Goal: Task Accomplishment & Management: Manage account settings

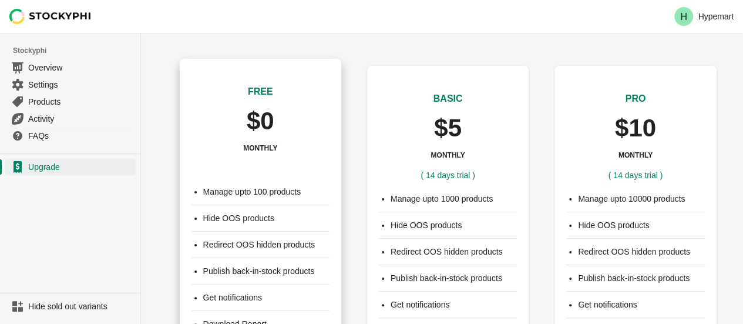
click at [218, 172] on div "FREE $0 MONTHLY ( 14 days trial )" at bounding box center [260, 117] width 138 height 113
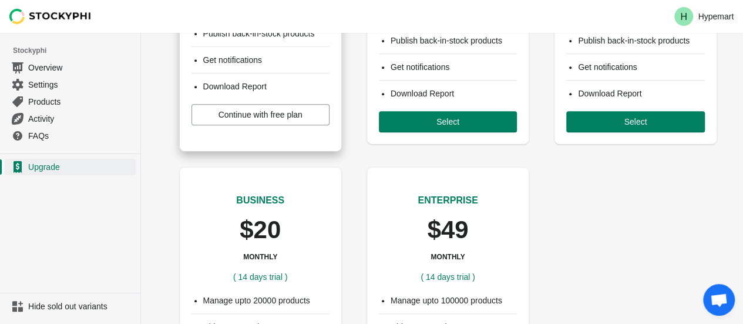
scroll to position [225, 0]
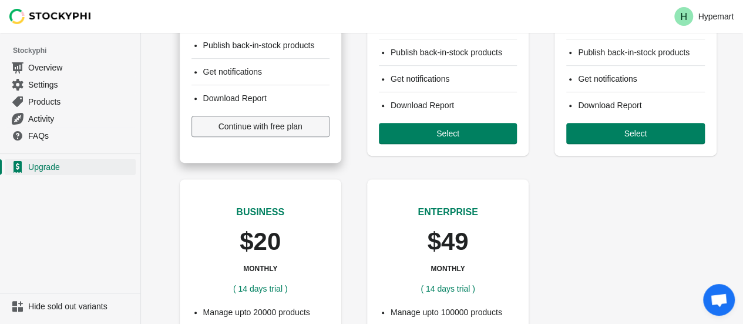
click at [265, 129] on span "Continue with free plan" at bounding box center [260, 126] width 84 height 9
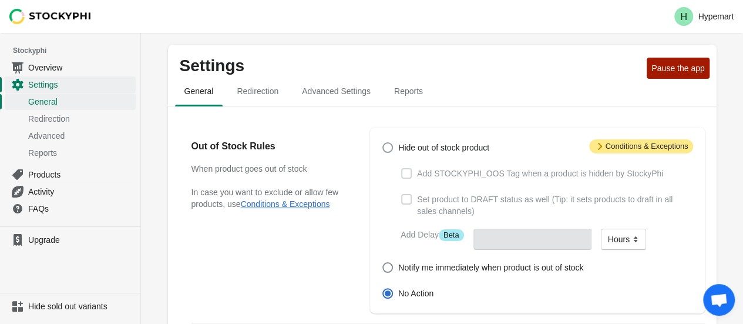
click at [383, 148] on span at bounding box center [387, 147] width 11 height 11
click at [383, 143] on input "Hide out of stock product" at bounding box center [382, 142] width 1 height 1
radio input "true"
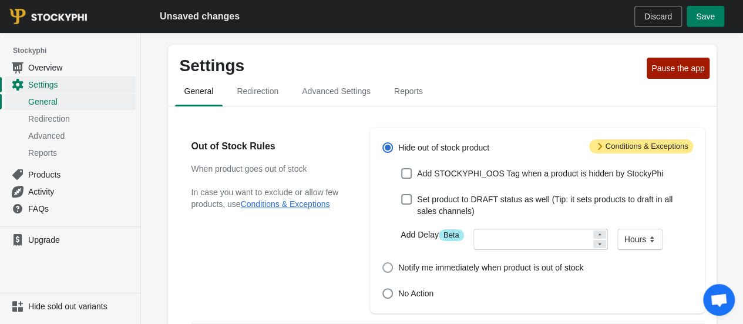
click at [386, 265] on span at bounding box center [387, 267] width 11 height 11
click at [383, 262] on input "Notify me immediately when product is out of stock" at bounding box center [382, 262] width 1 height 1
radio input "true"
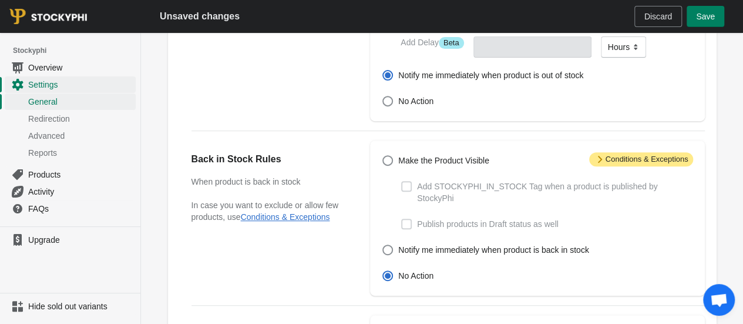
scroll to position [193, 0]
click at [390, 159] on span at bounding box center [387, 159] width 11 height 11
click at [383, 155] on input "Make the Product Visible" at bounding box center [382, 154] width 1 height 1
radio input "true"
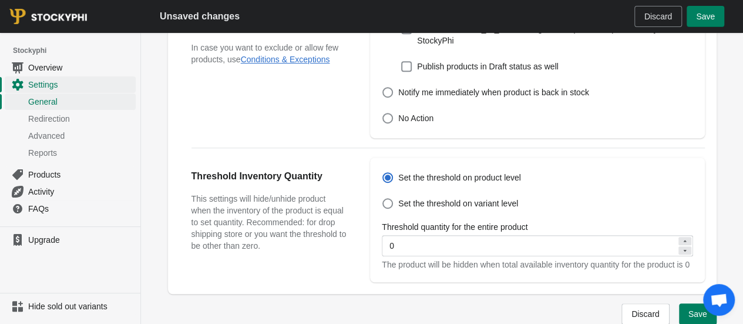
scroll to position [355, 0]
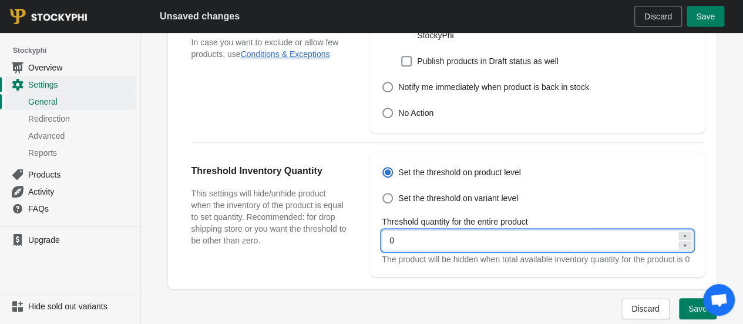
click at [501, 231] on input "0" at bounding box center [529, 240] width 294 height 21
type input "6"
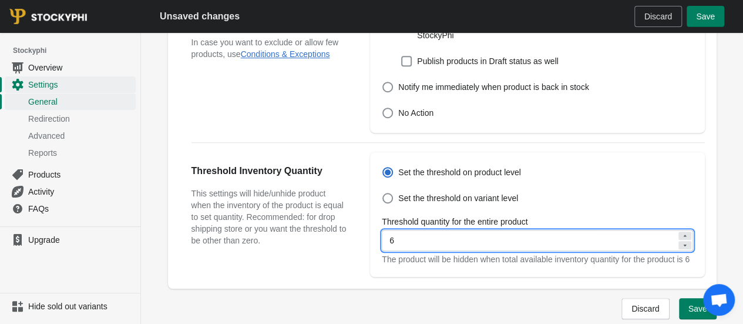
type input "5"
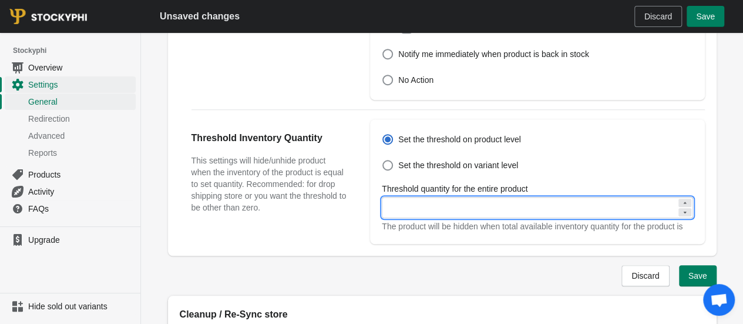
type input "1"
type input "2"
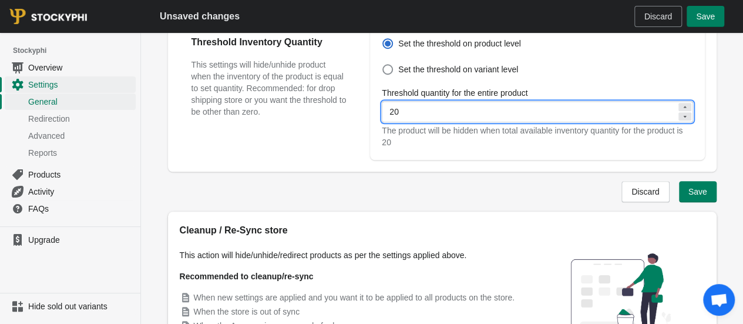
scroll to position [484, 0]
type input "20"
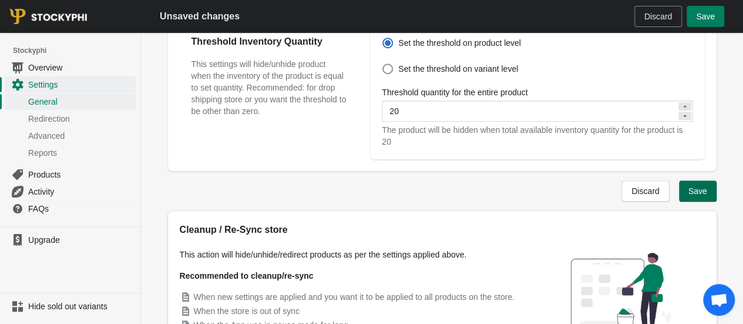
click at [705, 186] on span "Save" at bounding box center [697, 190] width 19 height 9
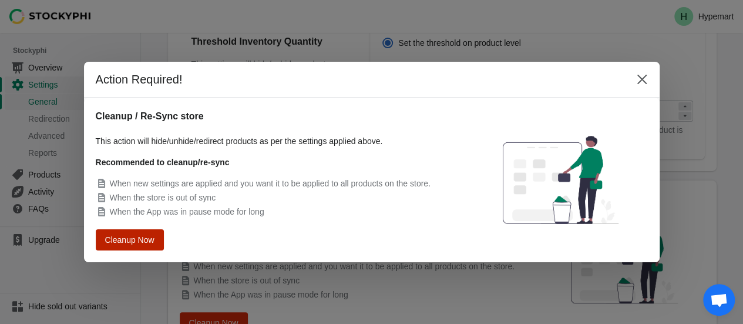
click at [137, 239] on span "Cleanup Now" at bounding box center [130, 239] width 48 height 9
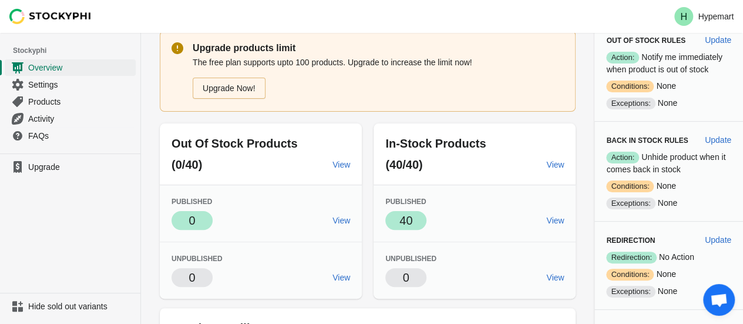
scroll to position [51, 0]
click at [719, 138] on span "Update" at bounding box center [718, 140] width 26 height 9
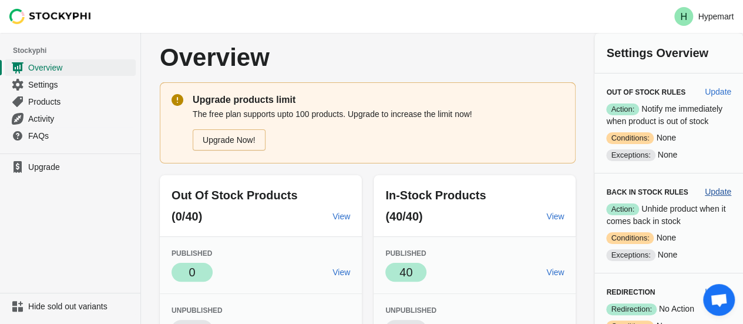
select select "hours"
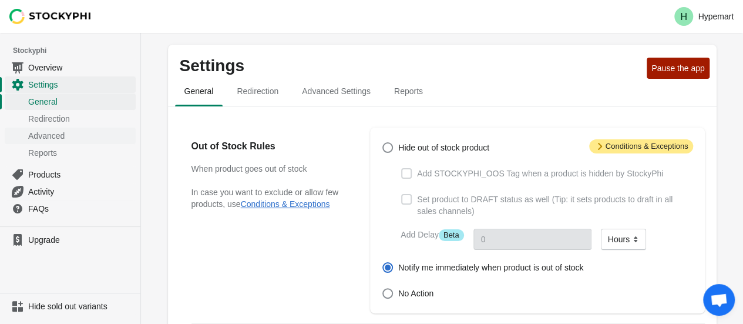
click at [44, 137] on span "Advanced" at bounding box center [80, 136] width 105 height 12
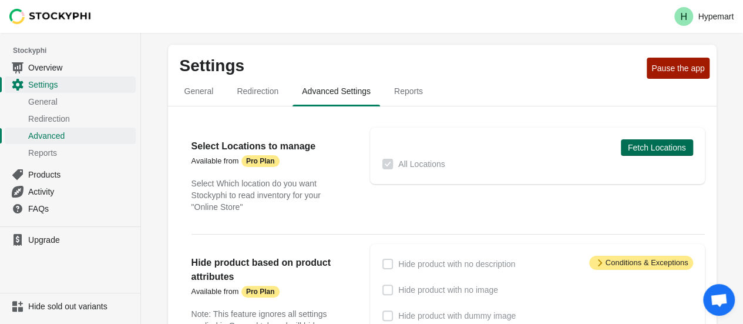
click at [655, 144] on span "Fetch Locations" at bounding box center [657, 147] width 58 height 9
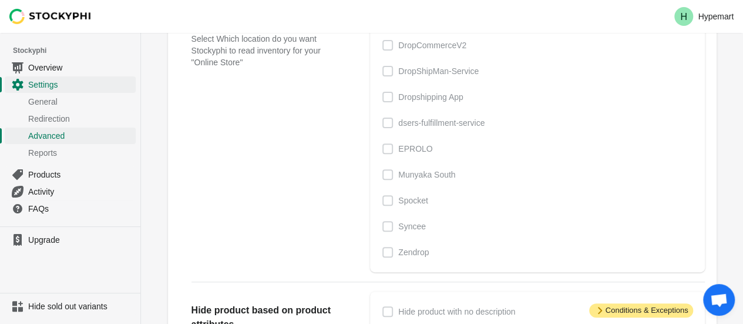
scroll to position [96, 0]
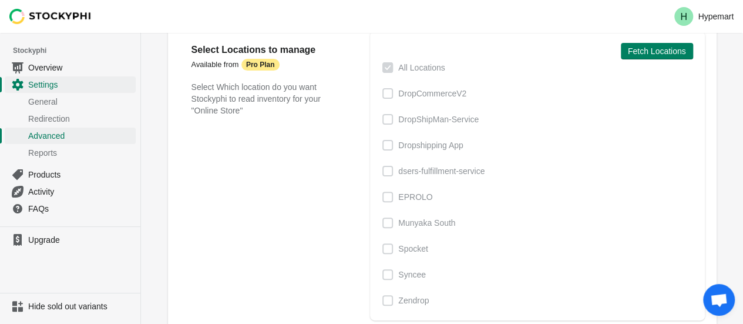
click at [385, 173] on span at bounding box center [387, 171] width 11 height 11
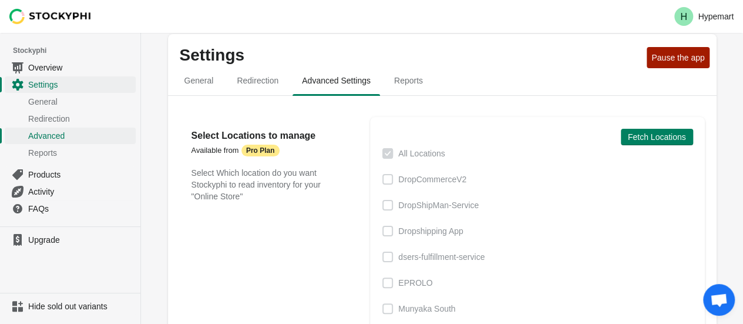
scroll to position [0, 0]
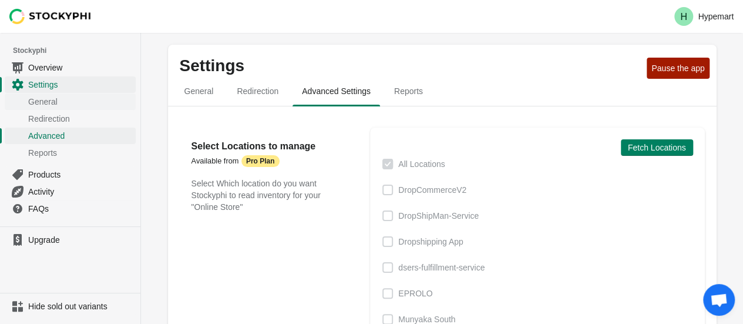
click at [44, 97] on span "General" at bounding box center [80, 102] width 105 height 12
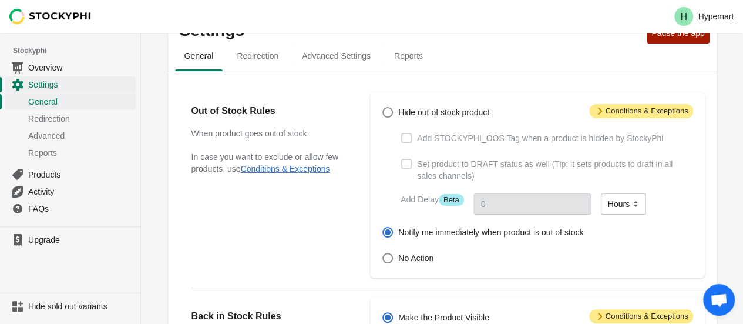
scroll to position [20, 0]
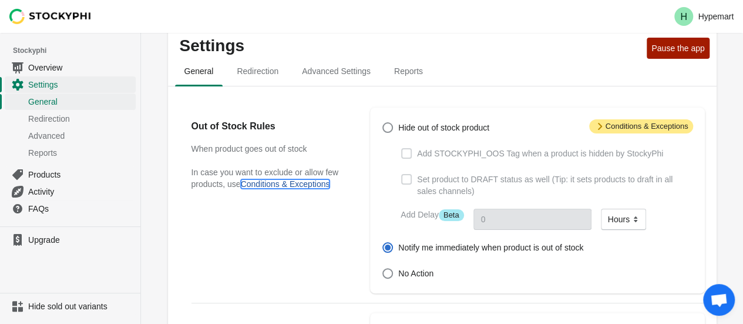
click at [290, 184] on button "Conditions & Exceptions" at bounding box center [285, 183] width 89 height 9
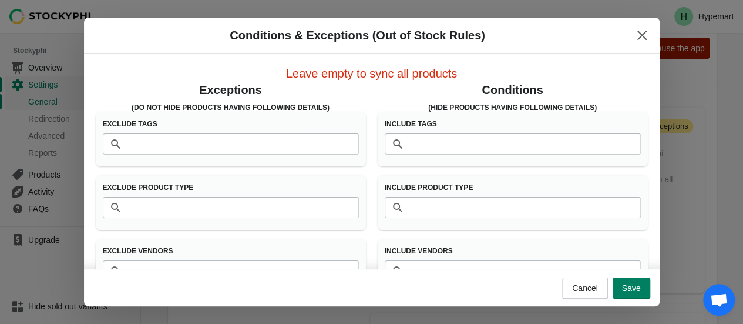
scroll to position [36, 0]
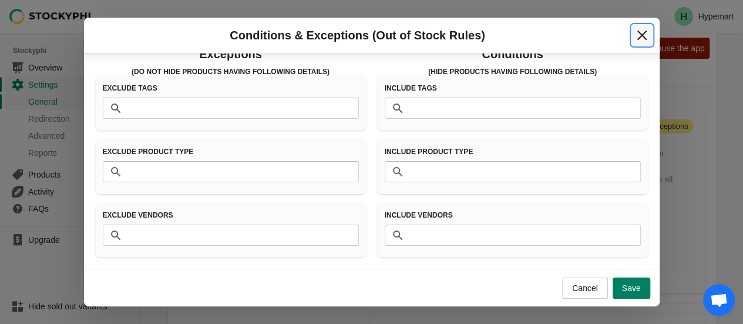
click at [642, 38] on icon "Close" at bounding box center [642, 35] width 12 height 12
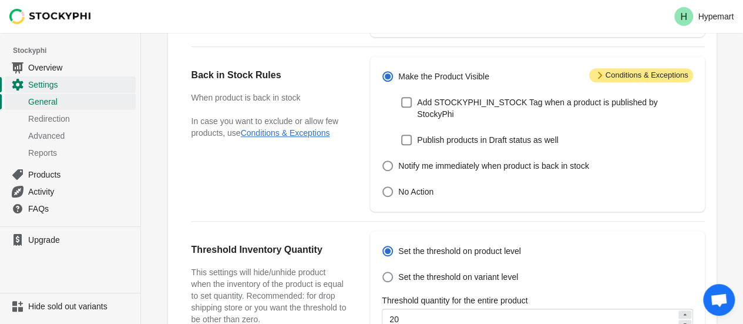
scroll to position [533, 0]
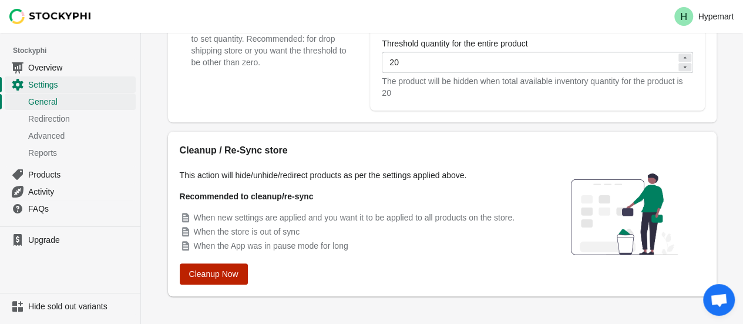
click at [223, 268] on button "Cleanup Now" at bounding box center [214, 273] width 68 height 21
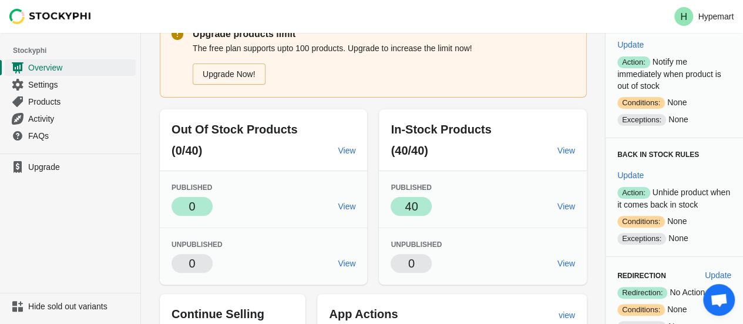
scroll to position [72, 0]
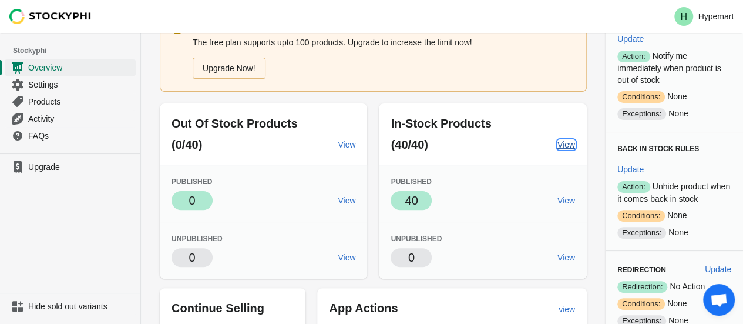
click at [561, 142] on span "View" at bounding box center [566, 144] width 18 height 9
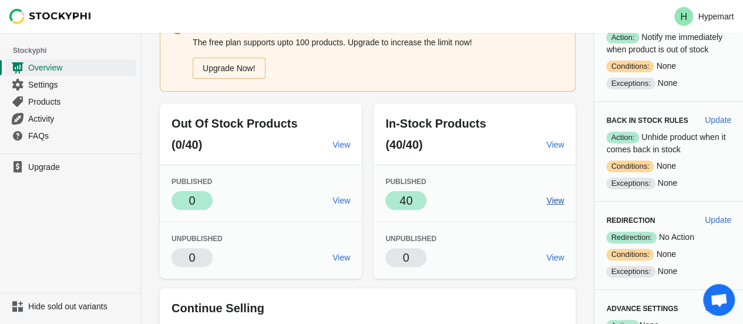
click at [547, 201] on span "View" at bounding box center [555, 200] width 18 height 9
click at [720, 119] on span "Update" at bounding box center [718, 119] width 26 height 9
select select "hours"
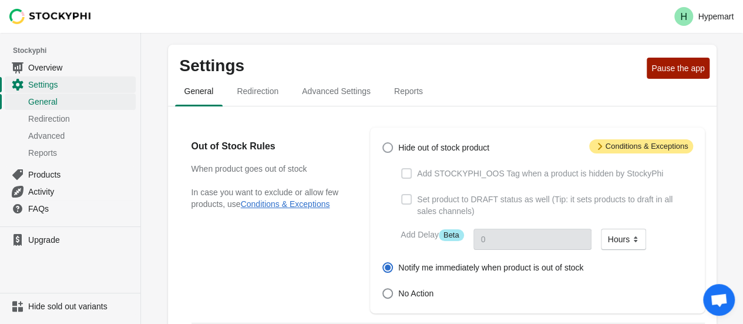
click at [386, 147] on span at bounding box center [387, 147] width 11 height 11
click at [383, 143] on input "Hide out of stock product" at bounding box center [382, 142] width 1 height 1
radio input "true"
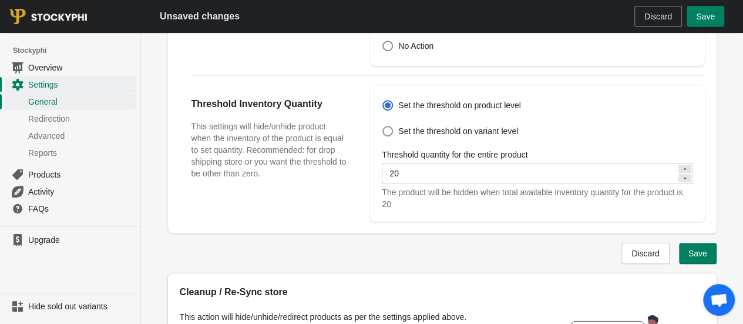
scroll to position [426, 0]
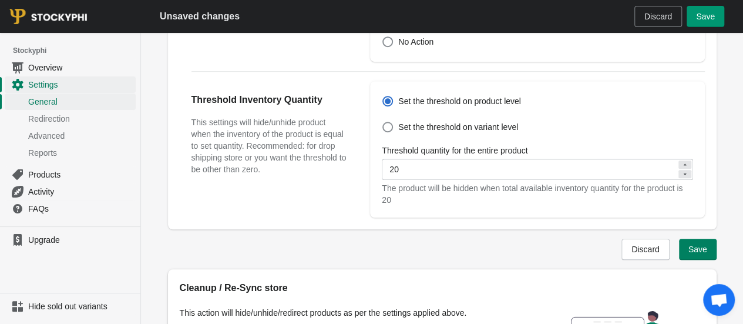
click at [703, 8] on button "Save" at bounding box center [705, 16] width 38 height 21
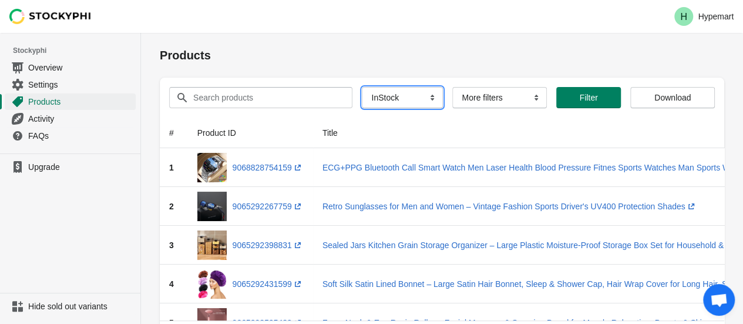
click at [382, 97] on select "All Products InStock InStock Published InStock Un-Published OOS OOS Published O…" at bounding box center [402, 97] width 81 height 21
select select "instock_published"
click at [362, 87] on select "All Products InStock InStock Published InStock Un-Published OOS OOS Published O…" at bounding box center [402, 97] width 81 height 21
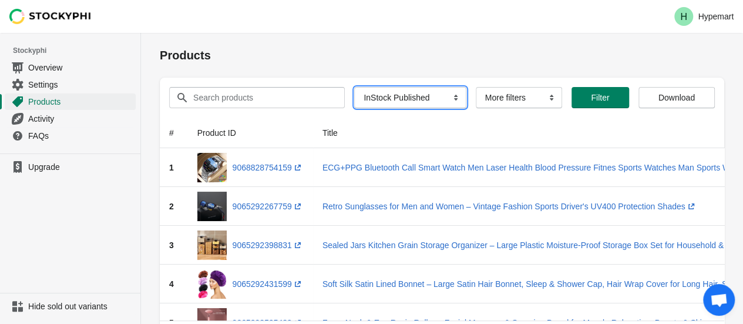
click at [416, 95] on select "All Products InStock InStock Published InStock Un-Published OOS OOS Published O…" at bounding box center [410, 97] width 112 height 21
click at [506, 55] on h1 "Products" at bounding box center [442, 55] width 564 height 16
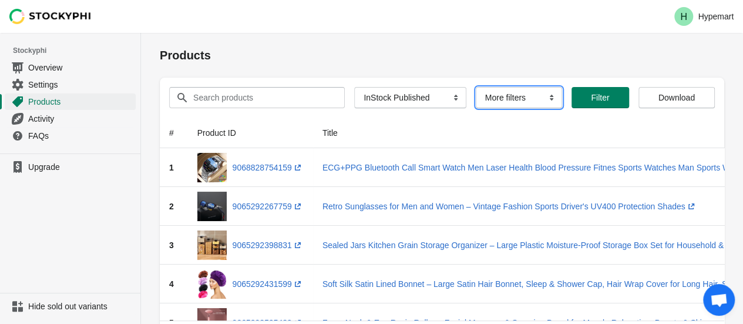
click at [514, 93] on select "More filters Delayed product hide" at bounding box center [519, 97] width 87 height 21
click at [43, 118] on span "Activity" at bounding box center [80, 119] width 105 height 12
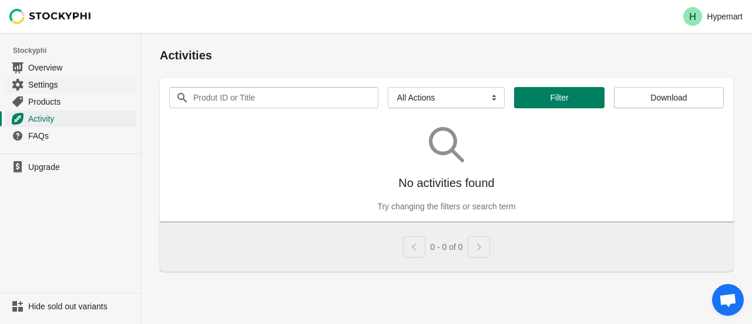
click at [45, 82] on span "Settings" at bounding box center [80, 85] width 105 height 12
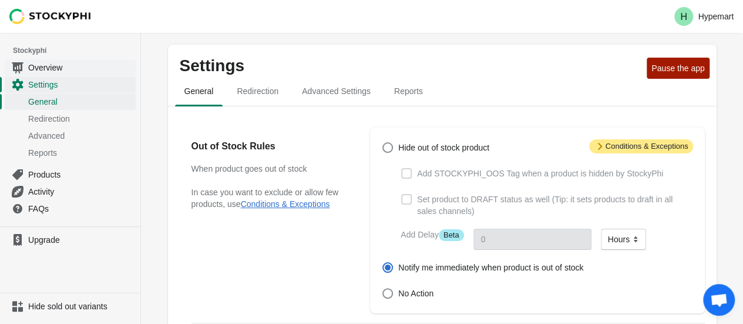
click at [46, 69] on span "Overview" at bounding box center [80, 68] width 105 height 12
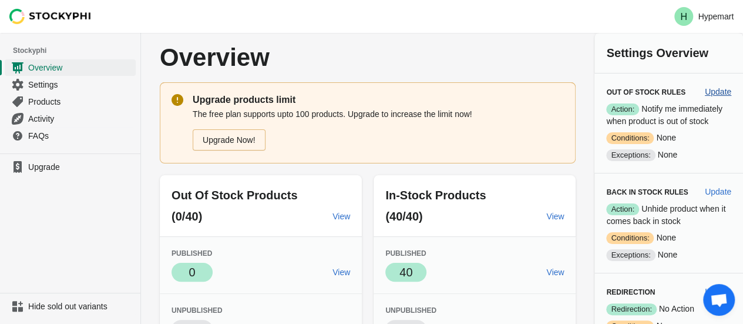
click at [719, 89] on span "Update" at bounding box center [718, 91] width 26 height 9
select select "hours"
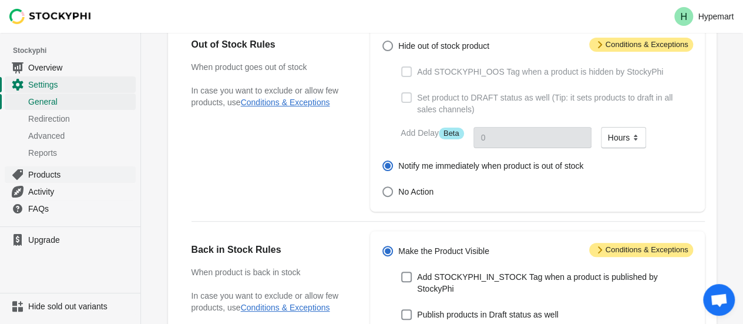
scroll to position [102, 0]
click at [38, 114] on span "Redirection" at bounding box center [80, 119] width 105 height 12
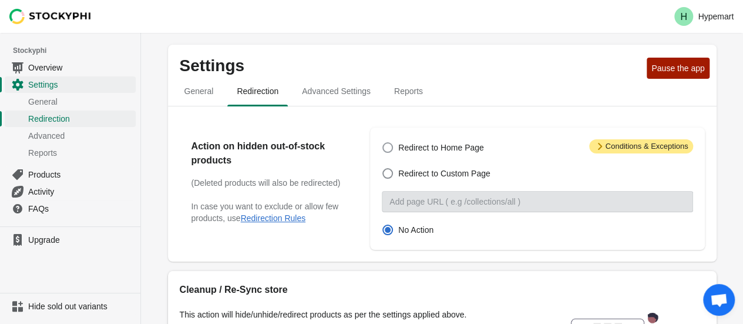
click at [383, 139] on label "Redirect to Home Page" at bounding box center [433, 147] width 102 height 16
click at [383, 142] on input "Redirect to Home Page" at bounding box center [382, 142] width 1 height 1
radio input "true"
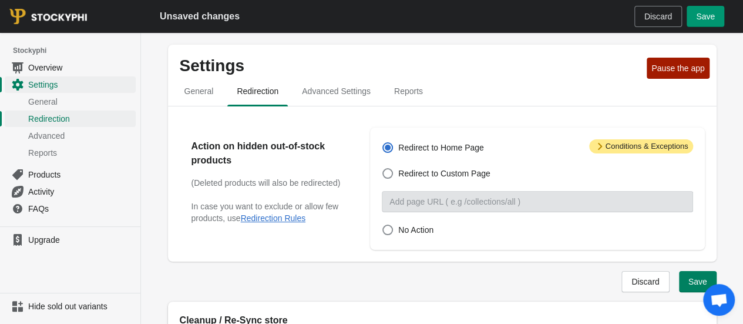
click at [706, 16] on span "Save" at bounding box center [705, 16] width 19 height 9
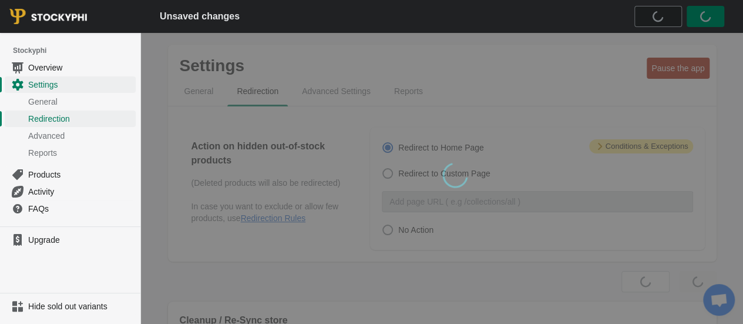
scroll to position [151, 0]
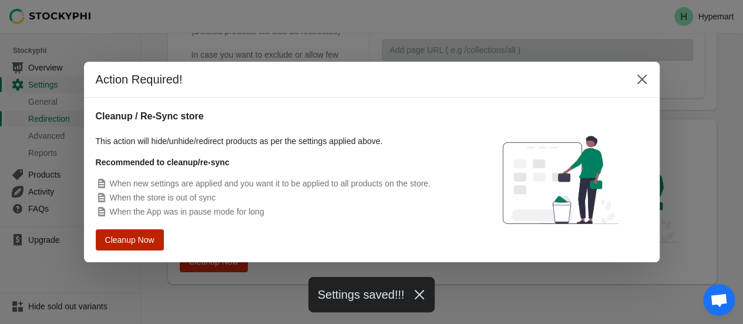
click at [142, 234] on button "Cleanup Now" at bounding box center [130, 239] width 62 height 19
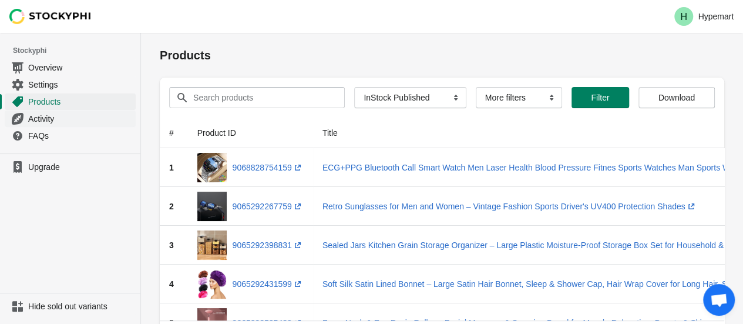
click at [48, 116] on span "Activity" at bounding box center [80, 119] width 105 height 12
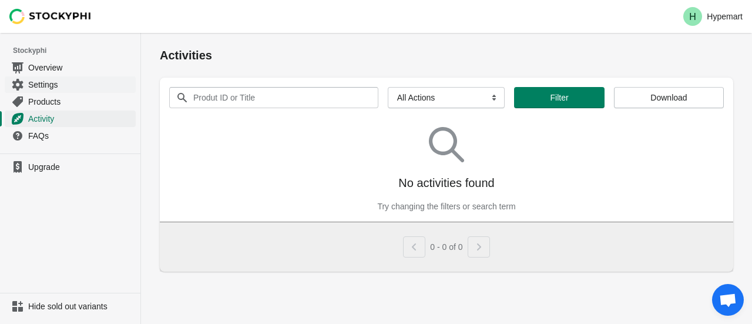
click at [58, 76] on link "Settings" at bounding box center [70, 84] width 131 height 17
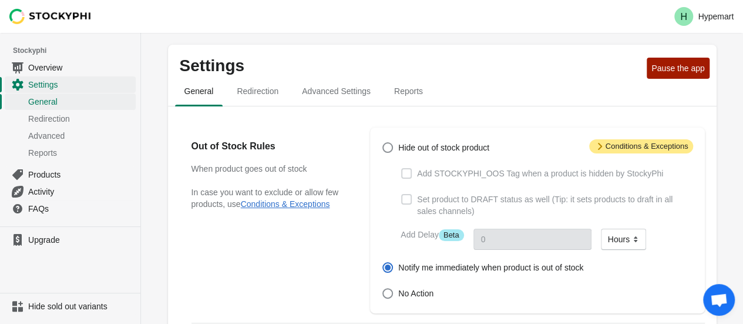
click at [621, 144] on span "Attention Conditions & Exceptions" at bounding box center [641, 146] width 104 height 14
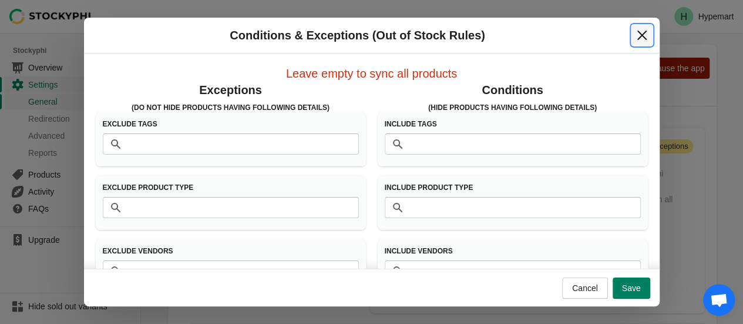
click at [642, 32] on icon "Close" at bounding box center [642, 35] width 12 height 12
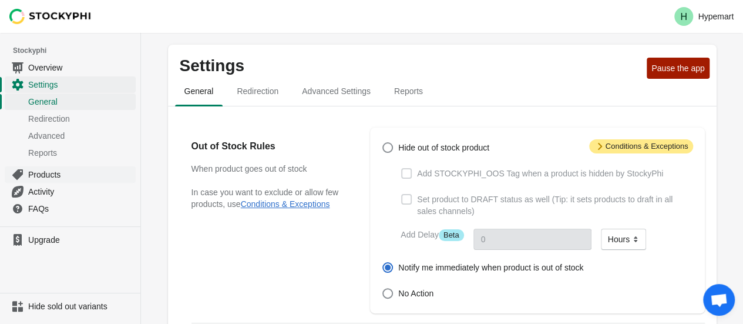
click at [43, 171] on span "Products" at bounding box center [80, 175] width 105 height 12
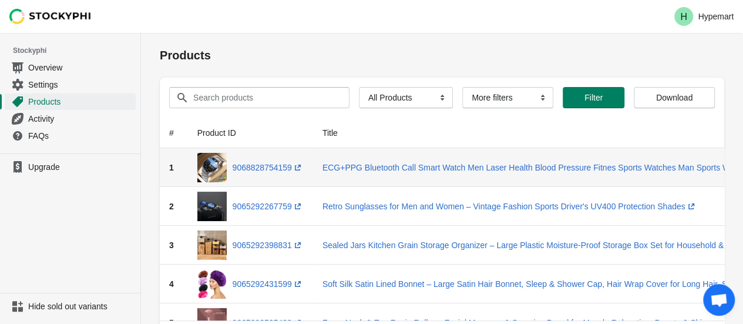
click at [393, 173] on td "[MEDICAL_DATA]+PPG Bluetooth Call Smart Watch Men Laser Health Blood Pressure F…" at bounding box center [638, 167] width 651 height 39
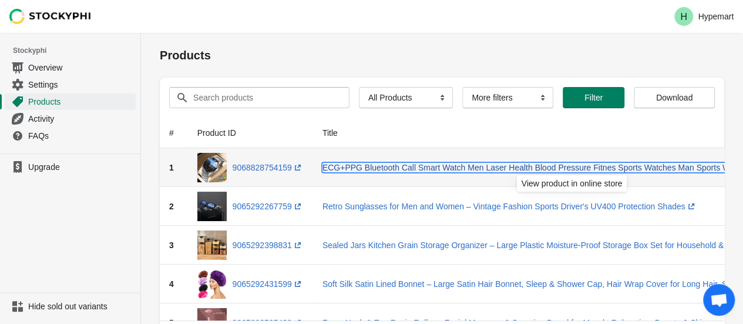
click at [399, 169] on link "[MEDICAL_DATA]+PPG Bluetooth Call Smart Watch Men Laser Health Blood Pressure F…" at bounding box center [580, 167] width 517 height 9
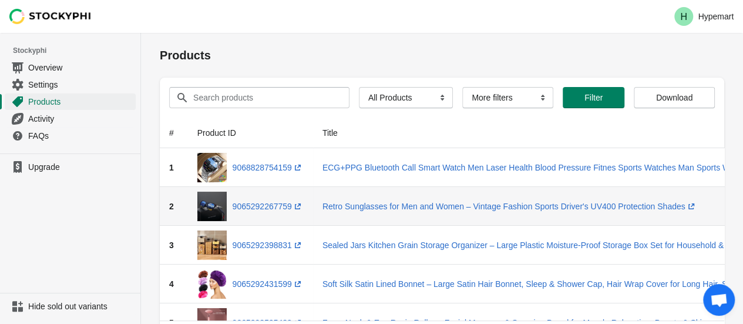
click at [353, 213] on td "Retro Sunglasses for Men and Women – Vintage Fashion Sports Driver's UV400 Prot…" at bounding box center [638, 206] width 651 height 39
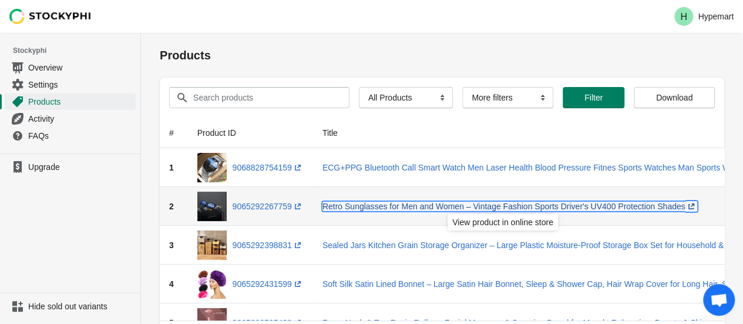
click at [361, 210] on link "Retro Sunglasses for Men and Women – Vintage Fashion Sports Driver's UV400 Prot…" at bounding box center [509, 205] width 375 height 9
